Goal: Navigation & Orientation: Find specific page/section

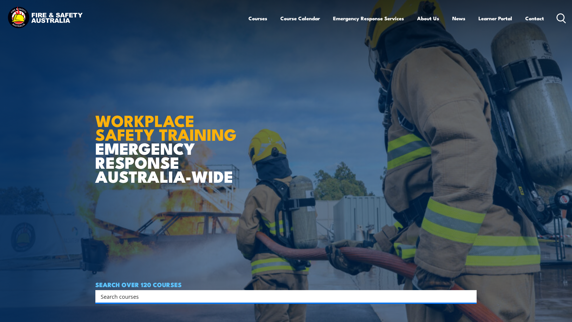
click at [0, 0] on header "Courses Course Calendar Emergency Response Services Services Overview Emergency…" at bounding box center [286, 18] width 572 height 37
